Goal: Task Accomplishment & Management: Manage account settings

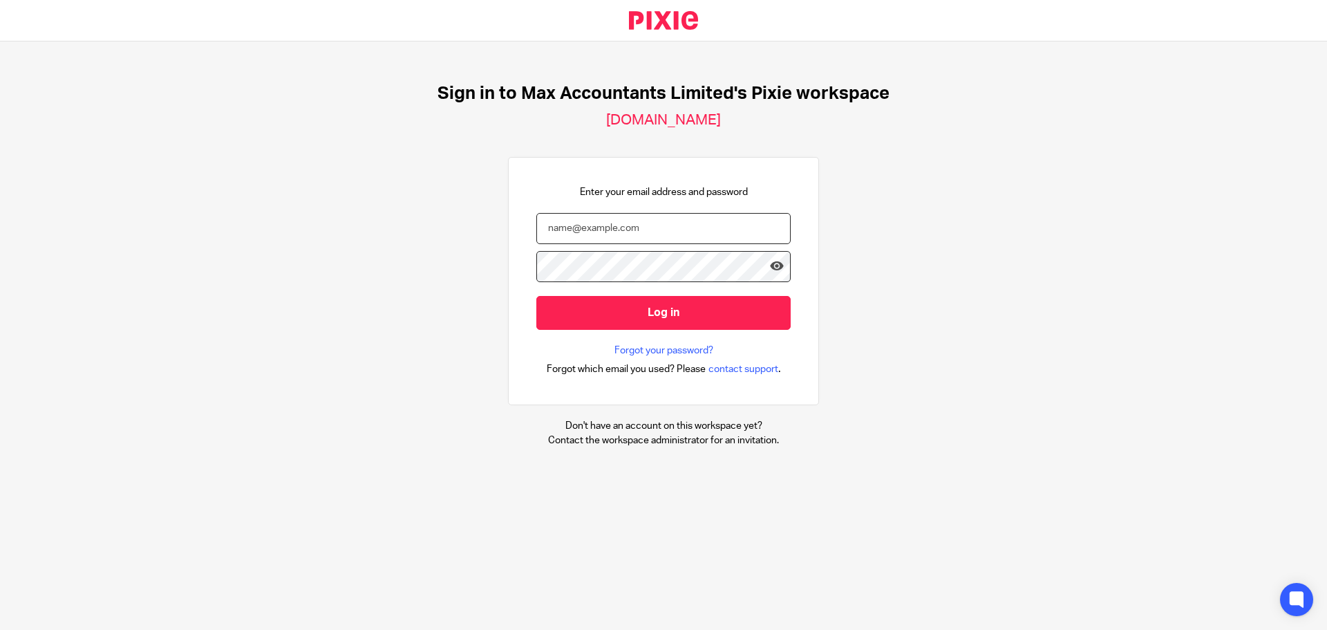
type input "[EMAIL_ADDRESS][DOMAIN_NAME]"
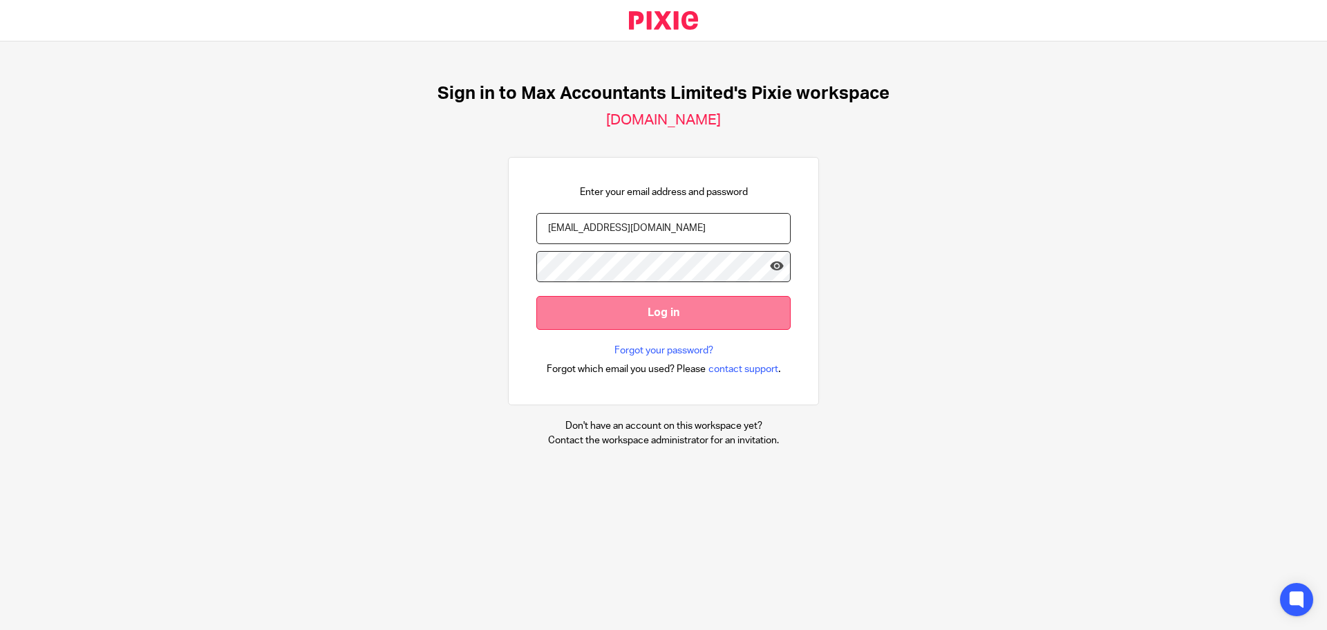
click at [622, 308] on input "Log in" at bounding box center [664, 313] width 254 height 34
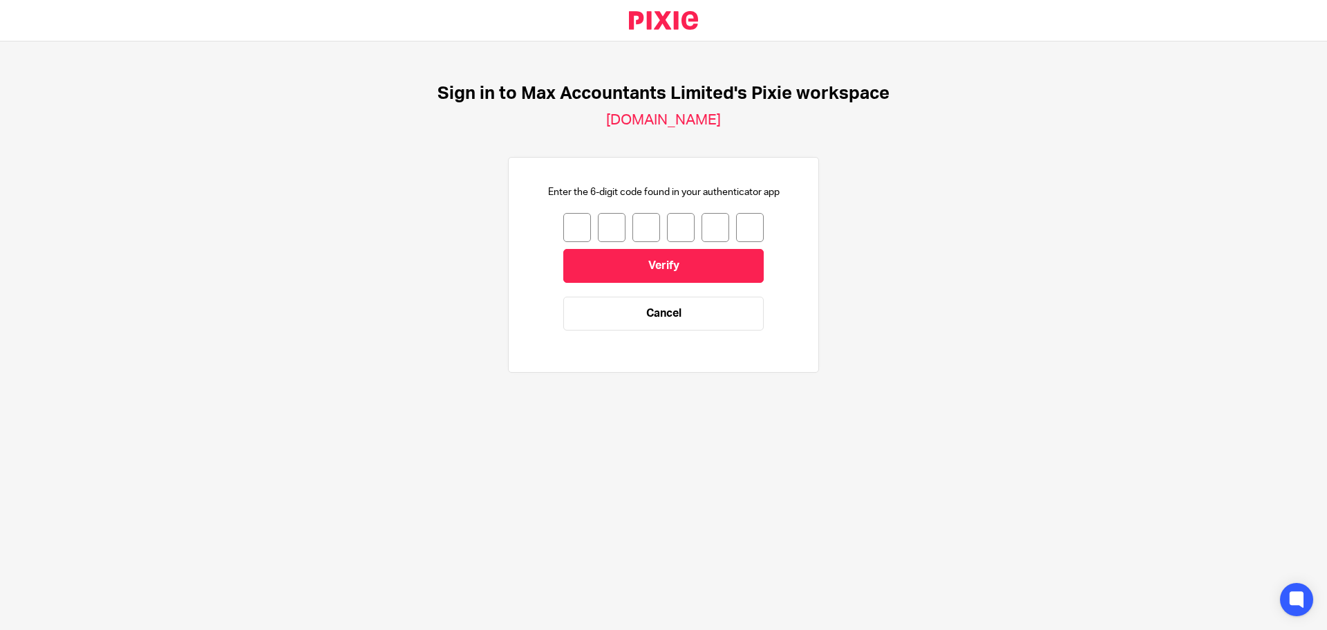
click at [570, 223] on input "number" at bounding box center [577, 227] width 28 height 29
type input "8"
type input "9"
type input "2"
type input "4"
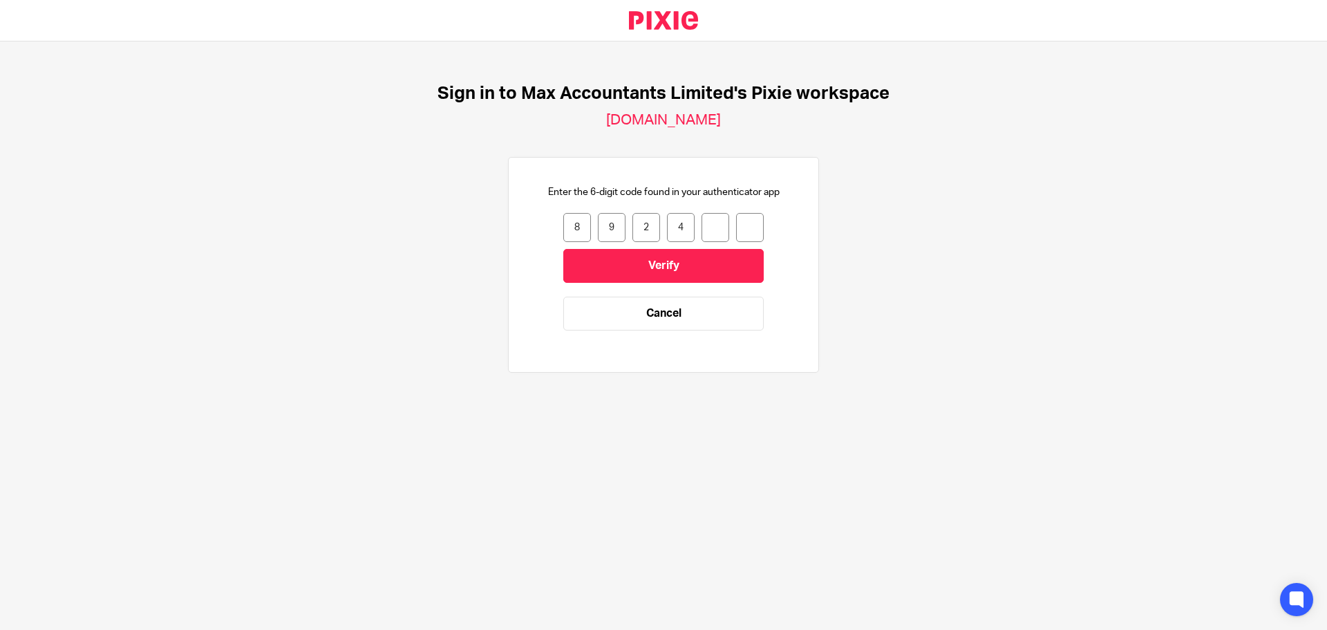
type input "2"
type input "4"
click at [644, 255] on input "Verify" at bounding box center [663, 266] width 201 height 34
